Goal: Task Accomplishment & Management: Complete application form

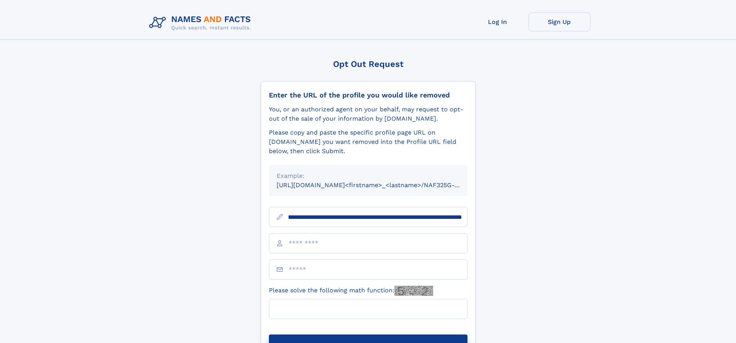
scroll to position [0, 94]
type input "**********"
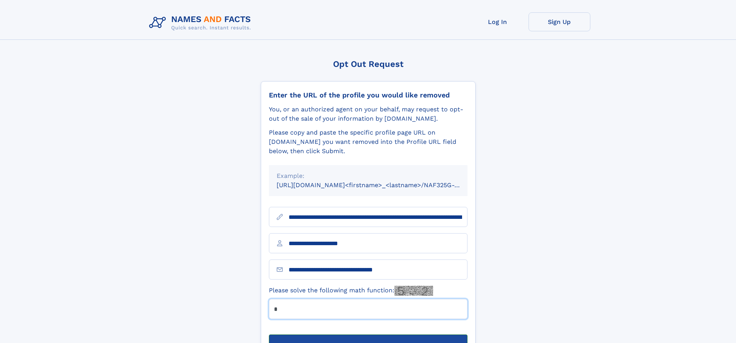
type input "*"
click at [368, 334] on button "Submit Opt Out Request" at bounding box center [368, 346] width 199 height 25
